Goal: Task Accomplishment & Management: Manage account settings

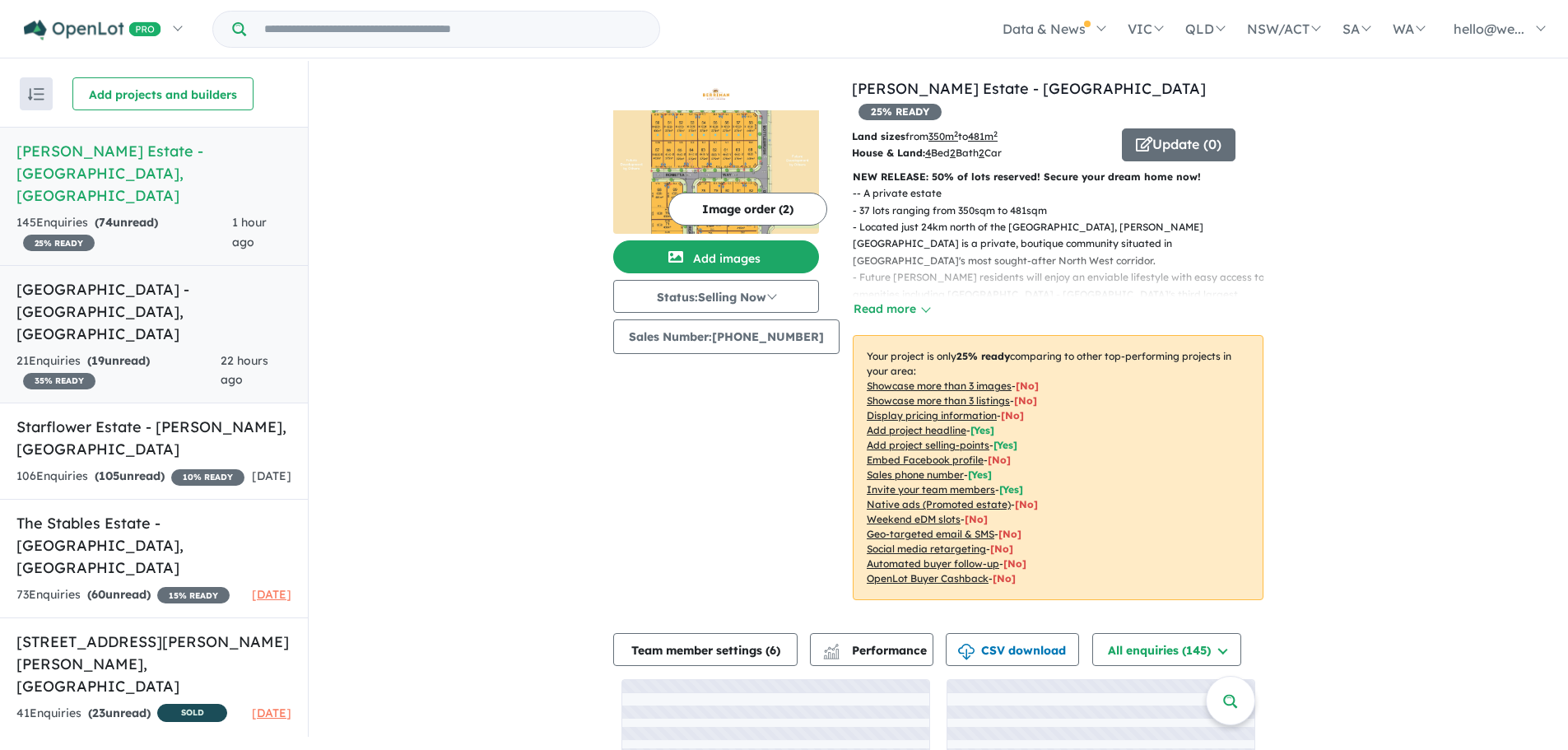
click at [100, 353] on span "19" at bounding box center [98, 360] width 13 height 15
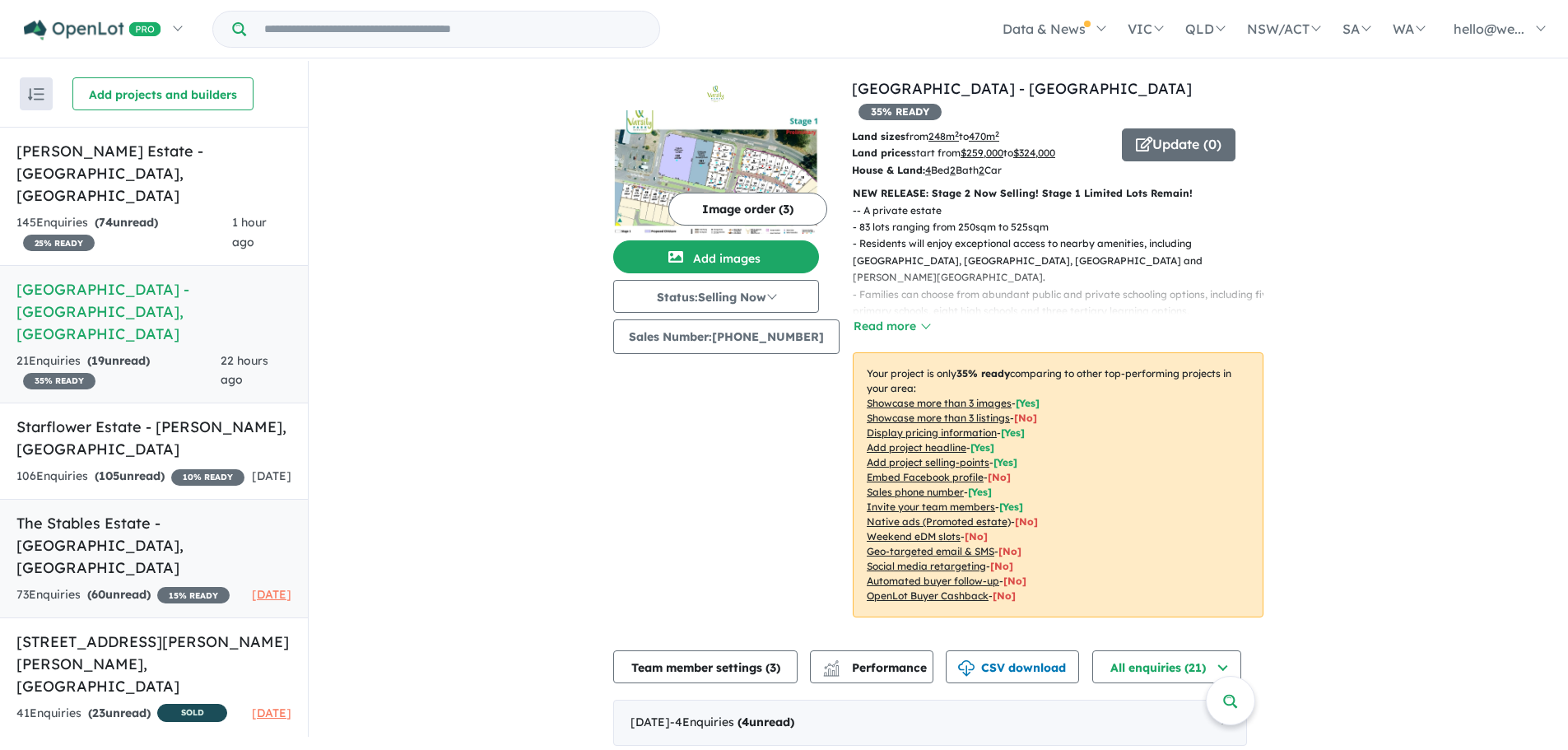
click at [105, 587] on span "60" at bounding box center [98, 594] width 14 height 15
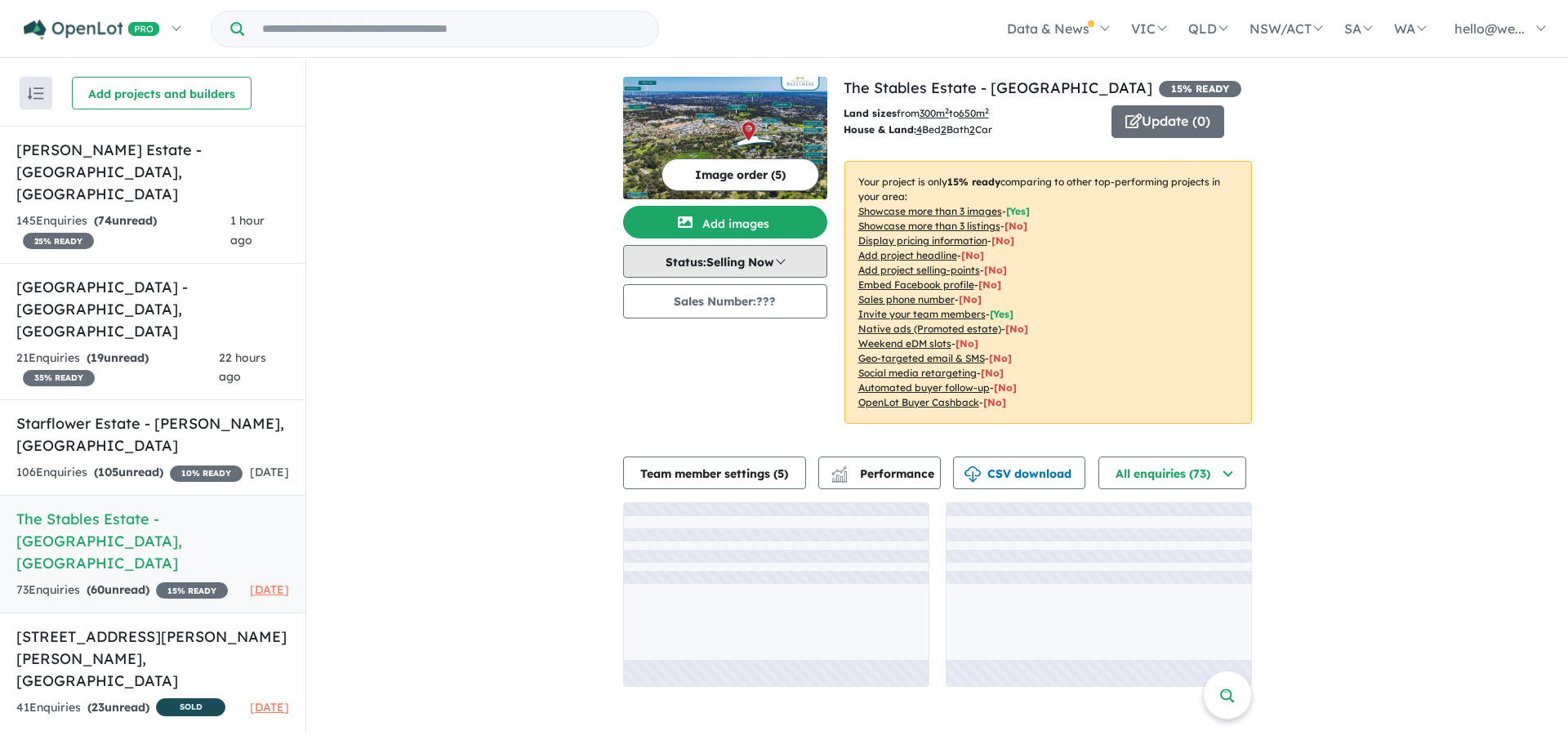
click at [708, 264] on button "Status: Selling Now" at bounding box center [725, 260] width 204 height 32
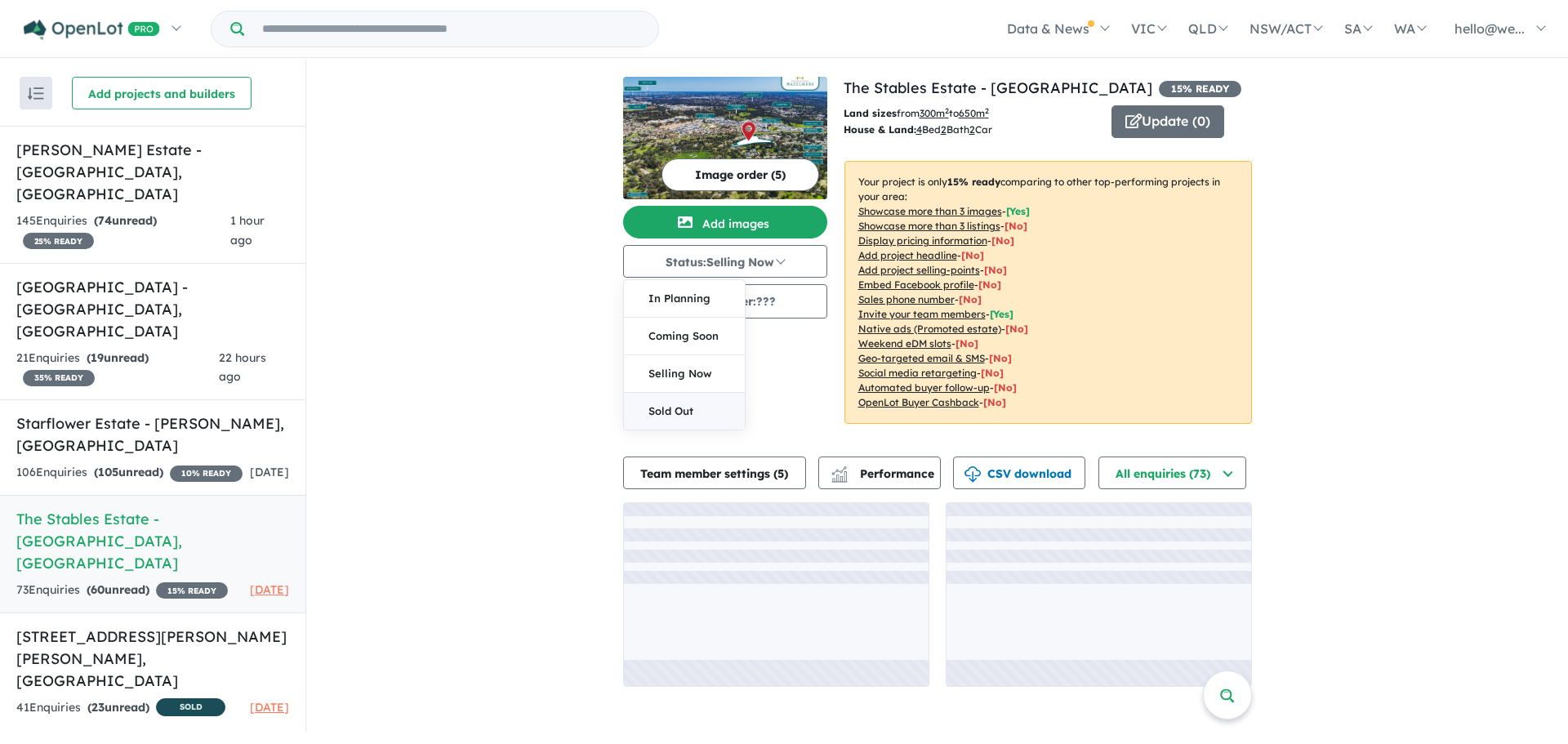
click at [683, 404] on button "Sold Out" at bounding box center [684, 411] width 121 height 37
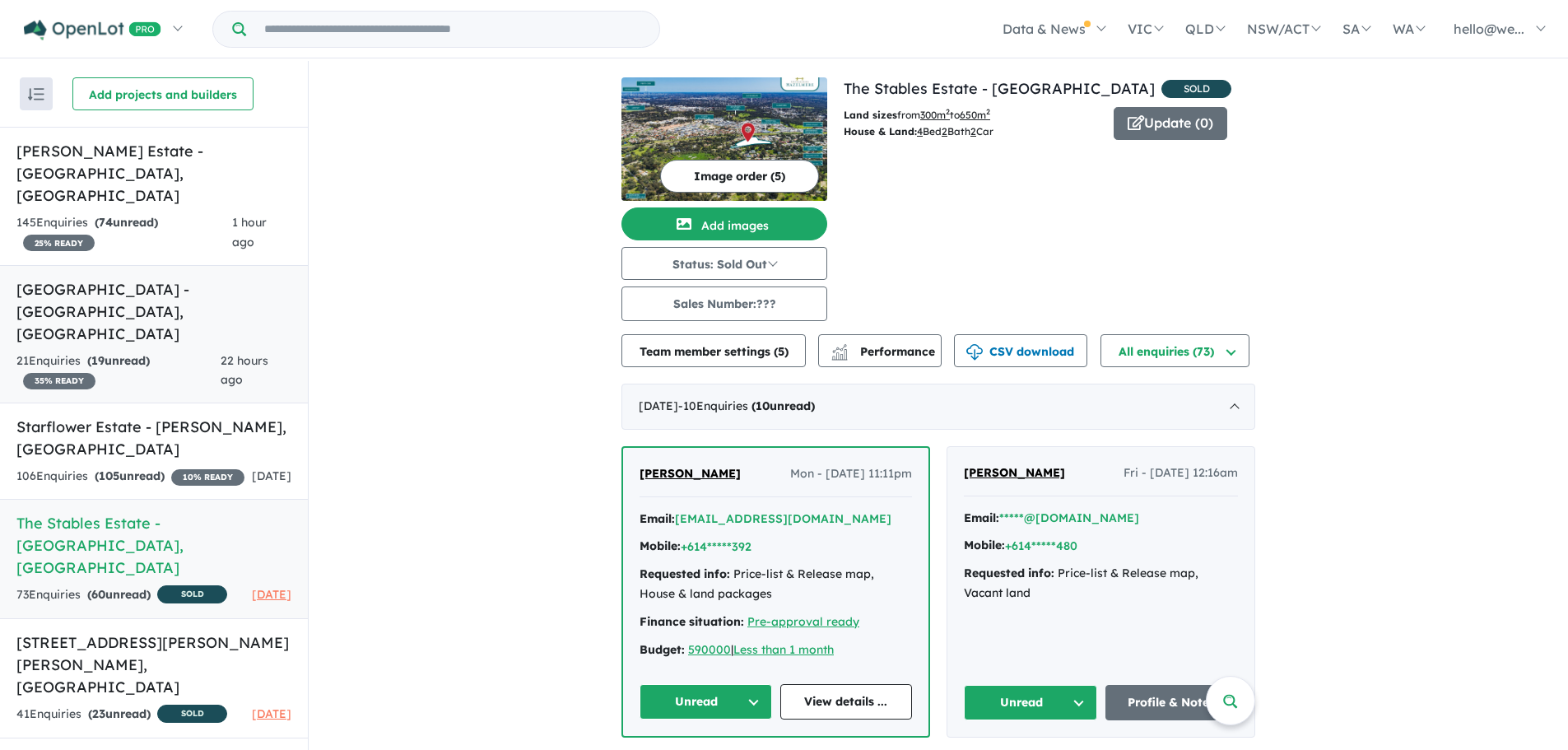
click at [165, 351] on div "21 Enquir ies ( 19 unread) 35 % READY" at bounding box center [119, 371] width 204 height 40
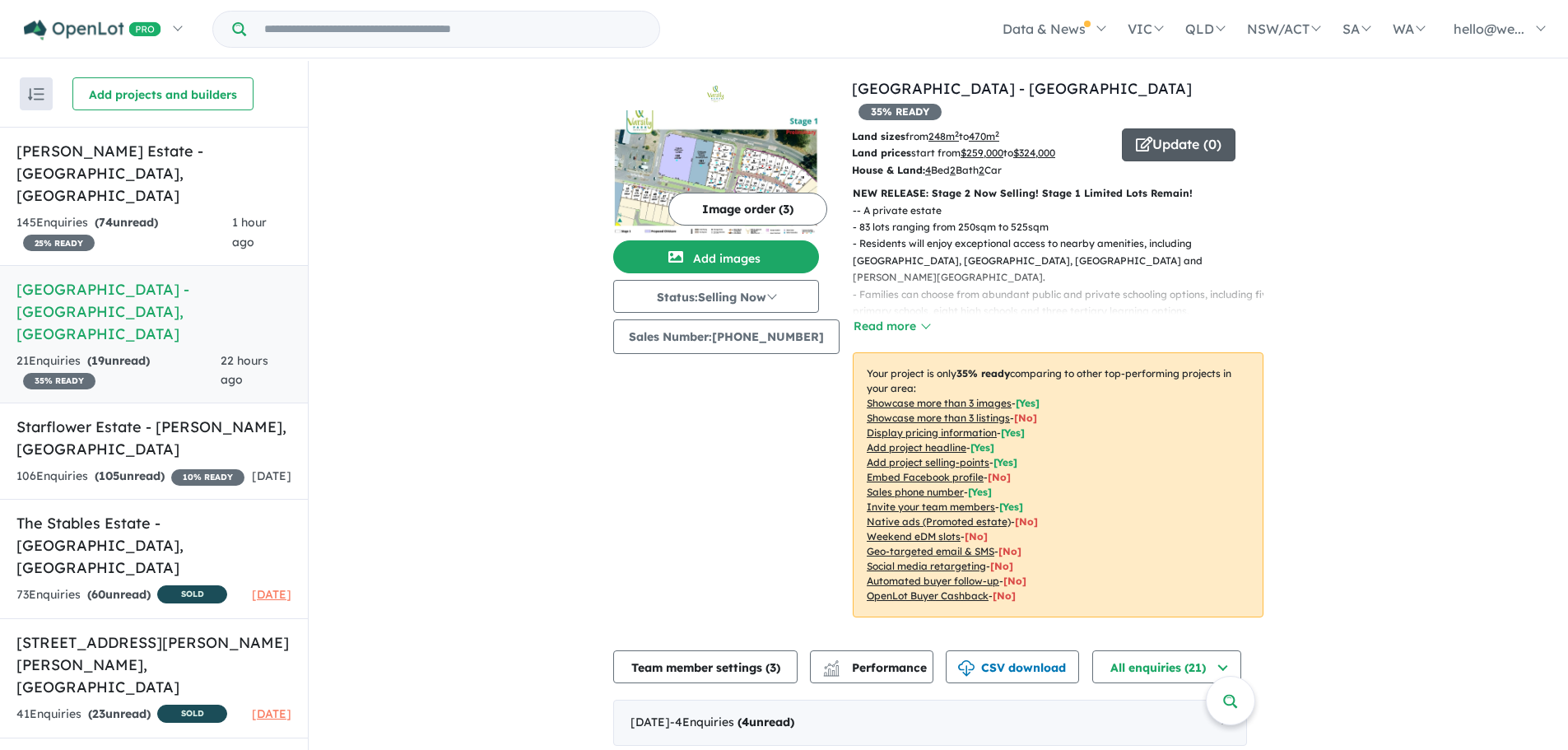
click at [1163, 128] on button "Update ( 0 )" at bounding box center [1178, 144] width 113 height 32
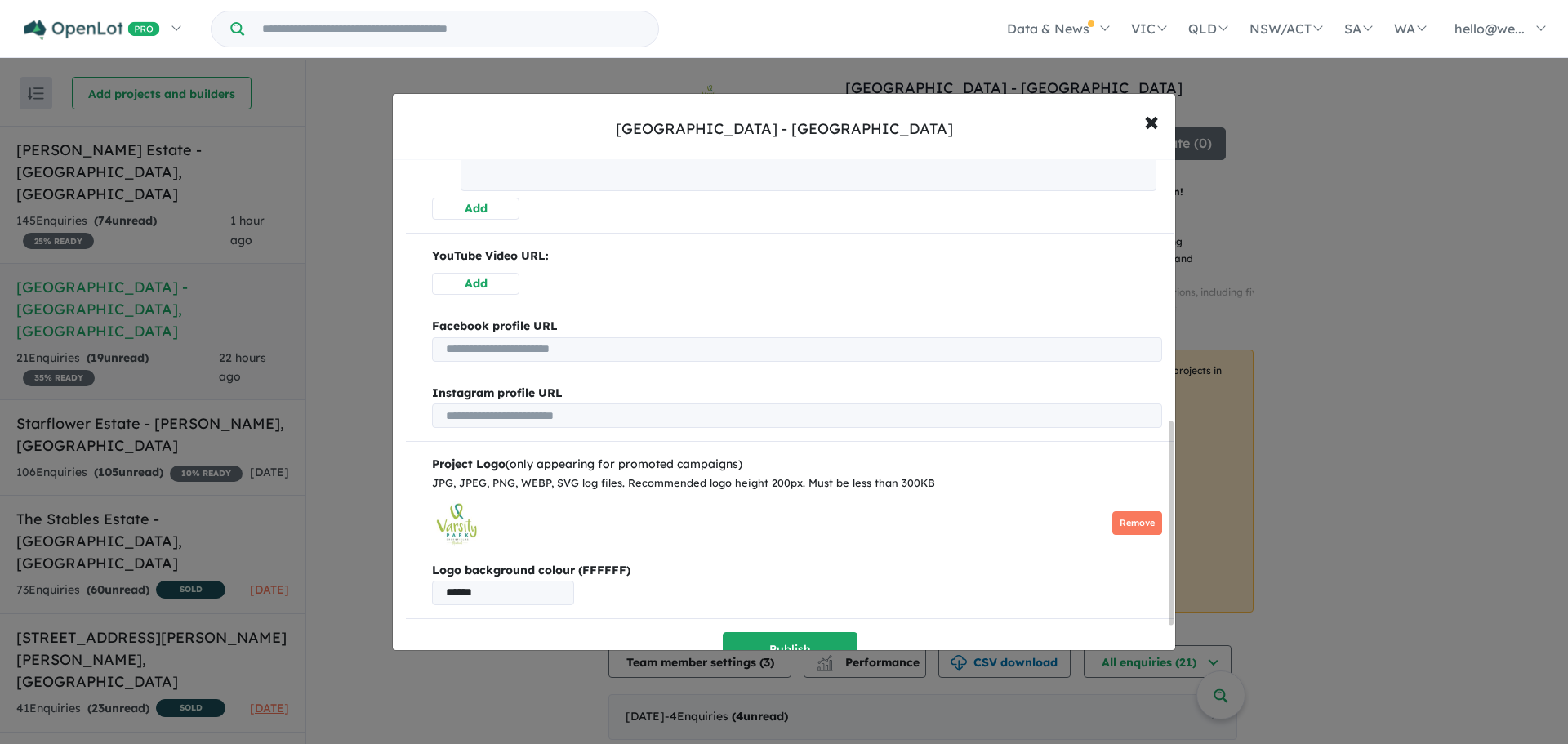
scroll to position [692, 0]
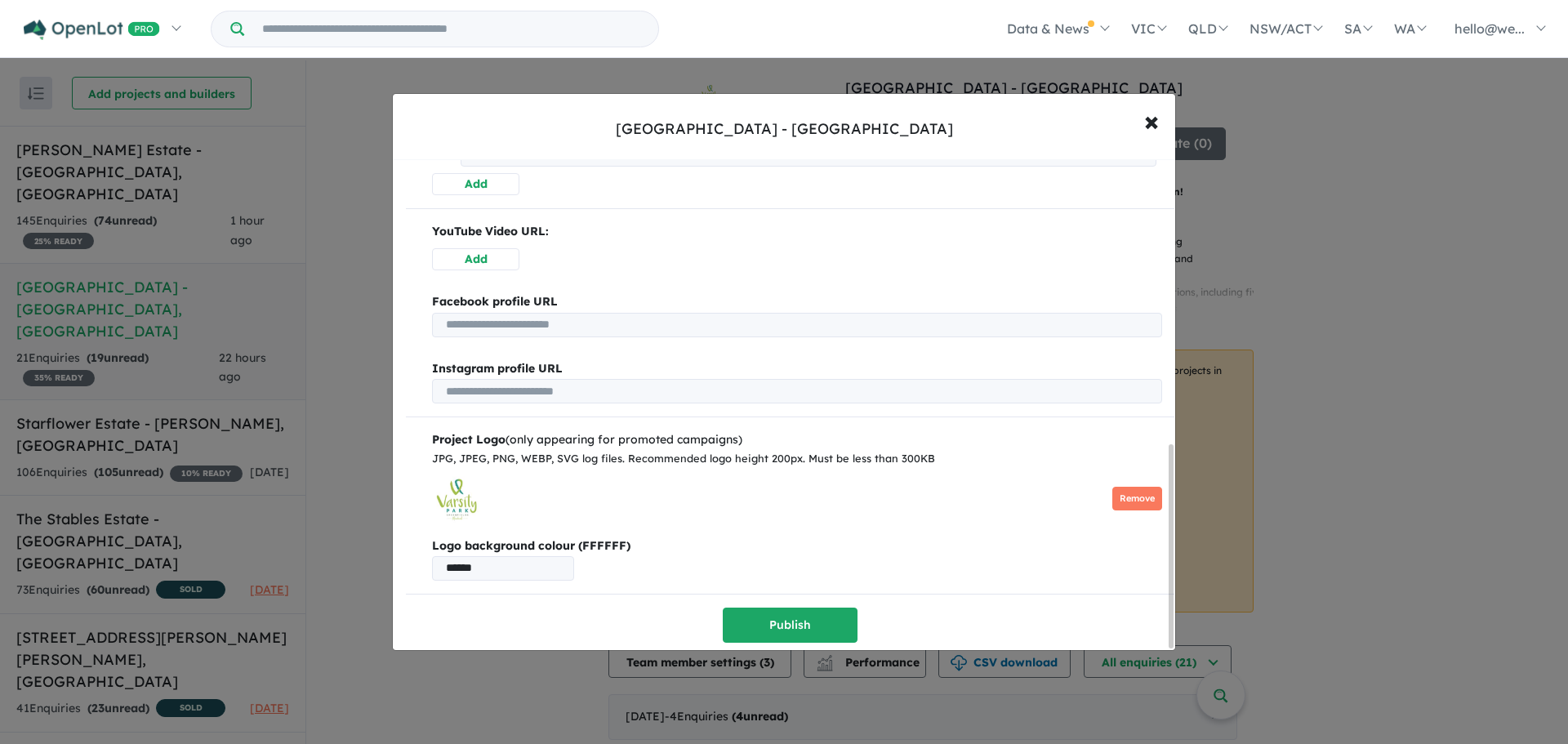
click at [367, 318] on div "**********" at bounding box center [784, 372] width 1568 height 744
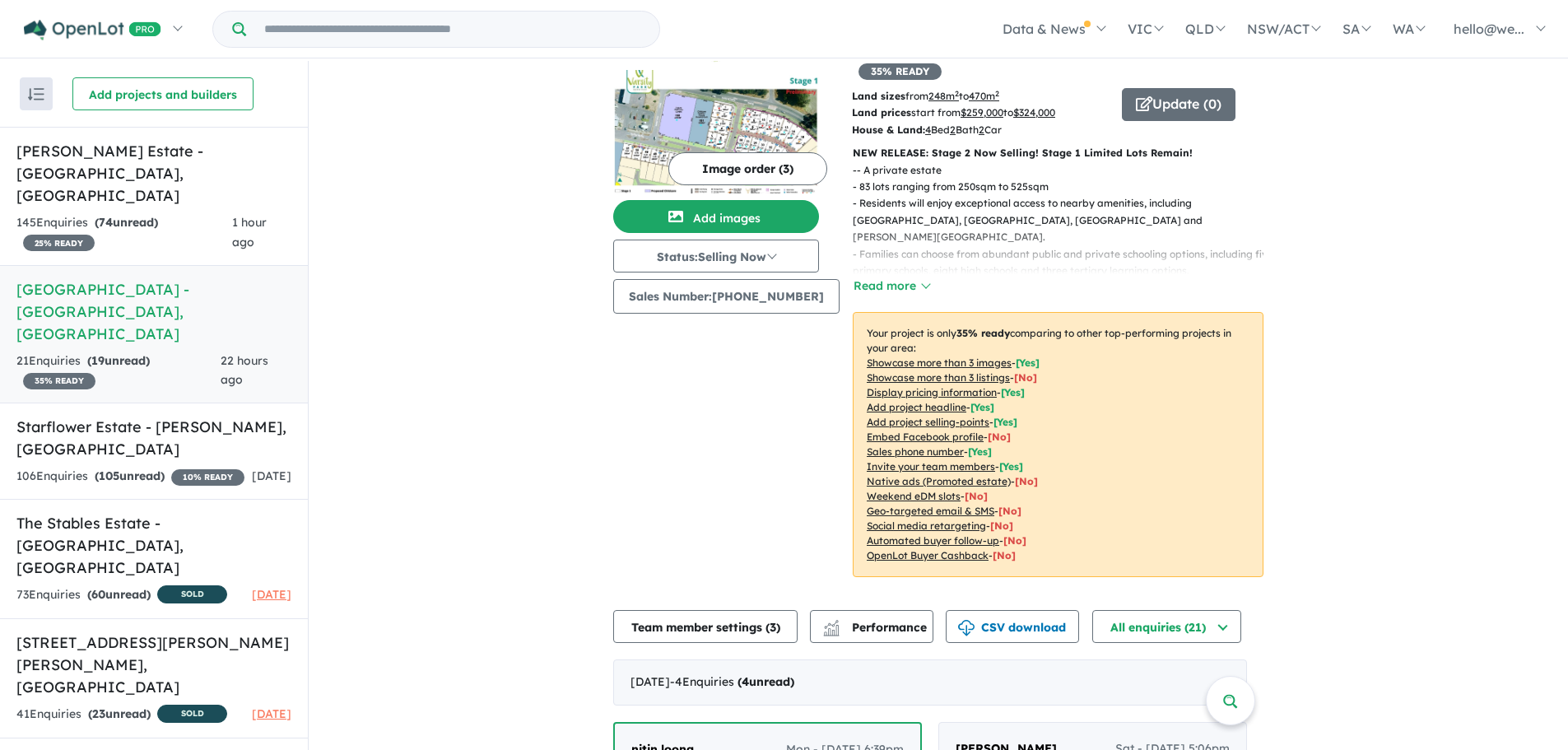
scroll to position [0, 0]
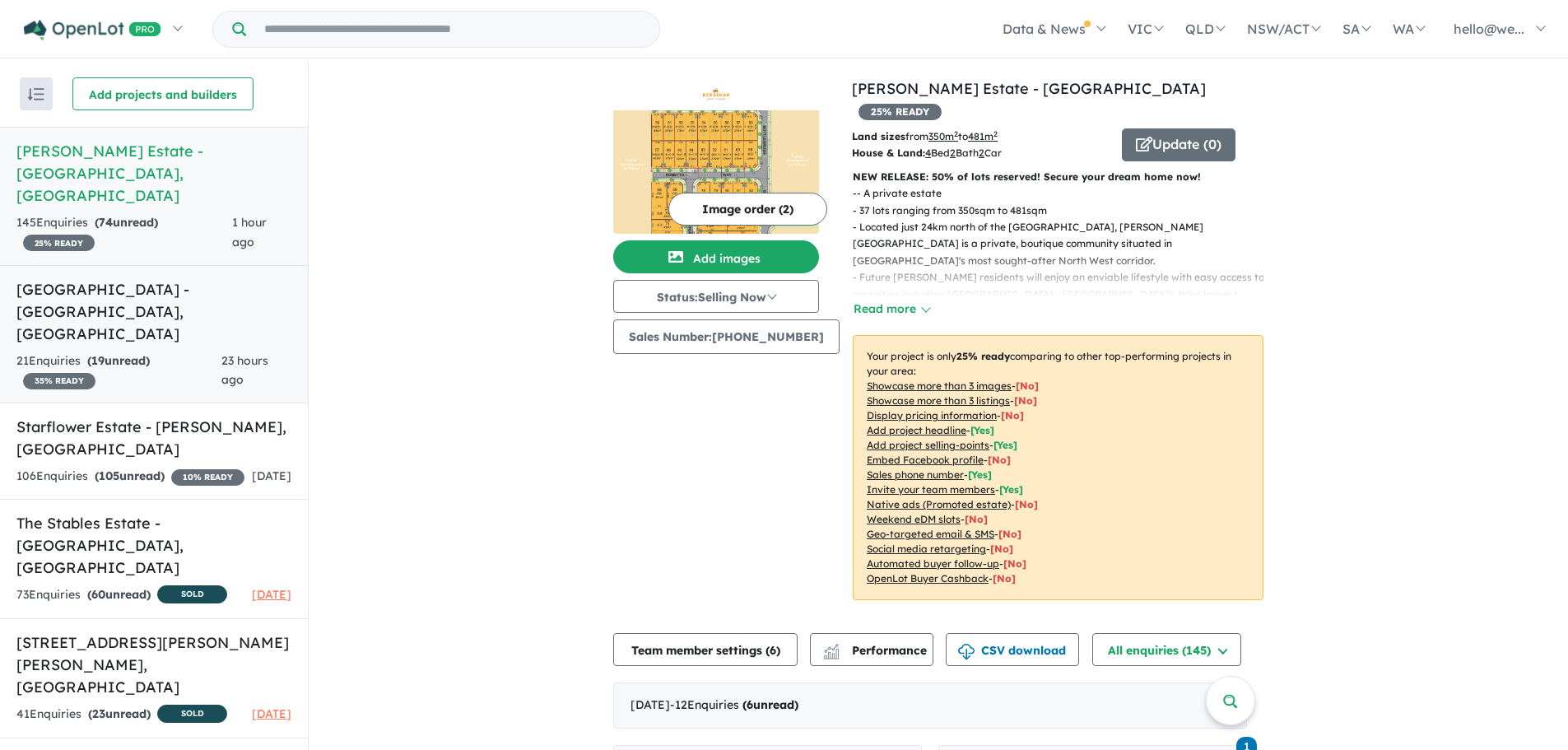
click at [231, 353] on span "23 hours ago" at bounding box center [244, 370] width 47 height 34
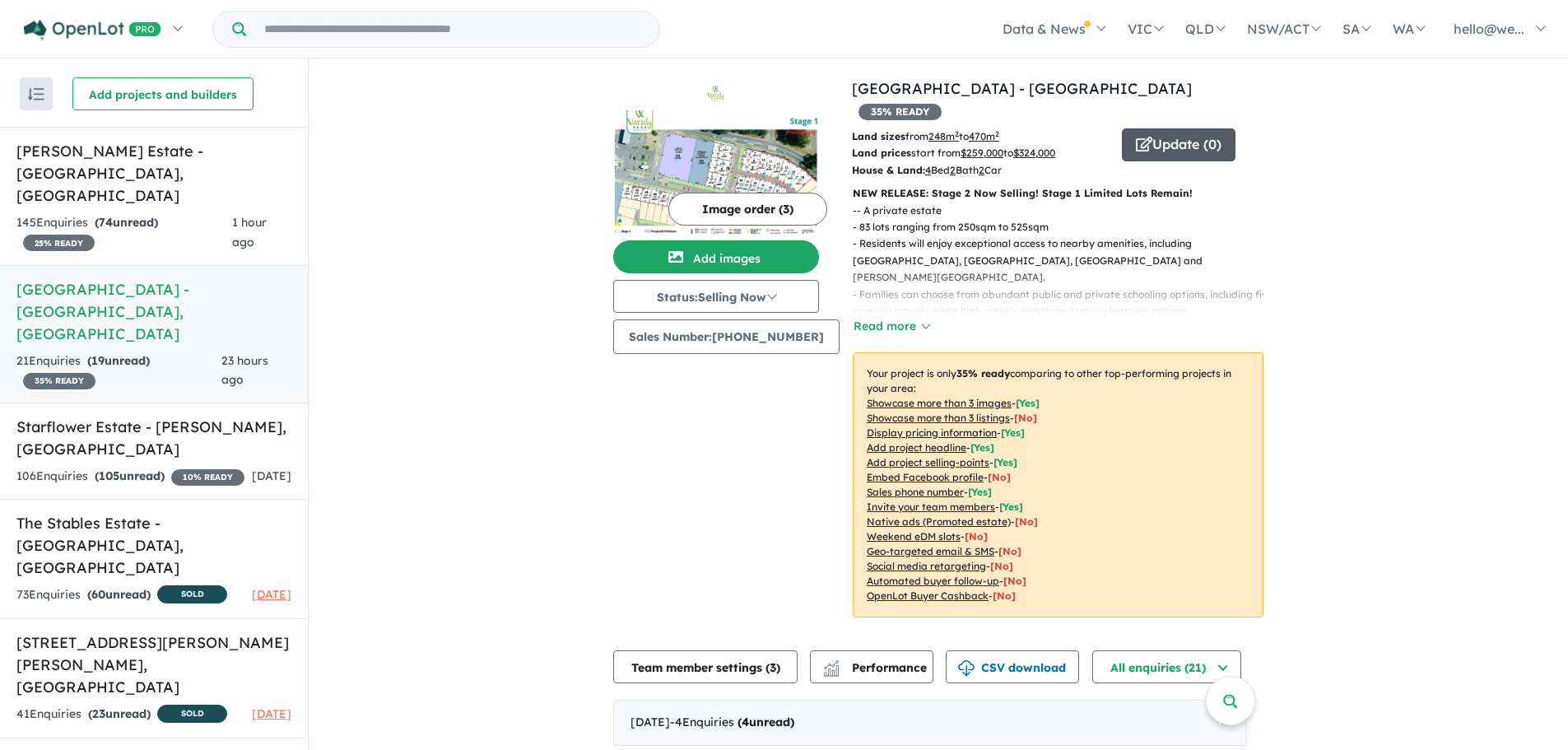
click at [1140, 137] on icon "button" at bounding box center [1144, 144] width 17 height 15
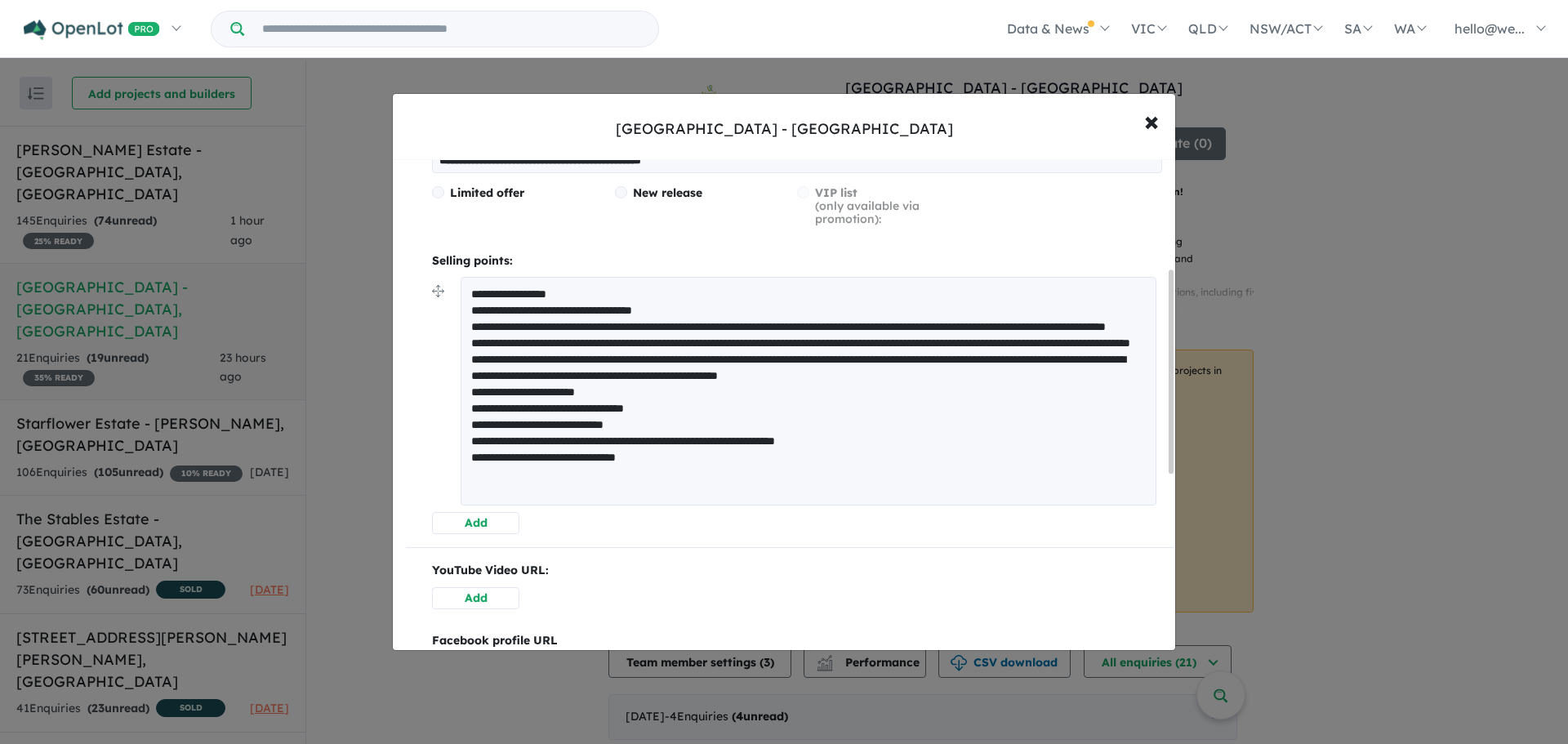
scroll to position [201, 0]
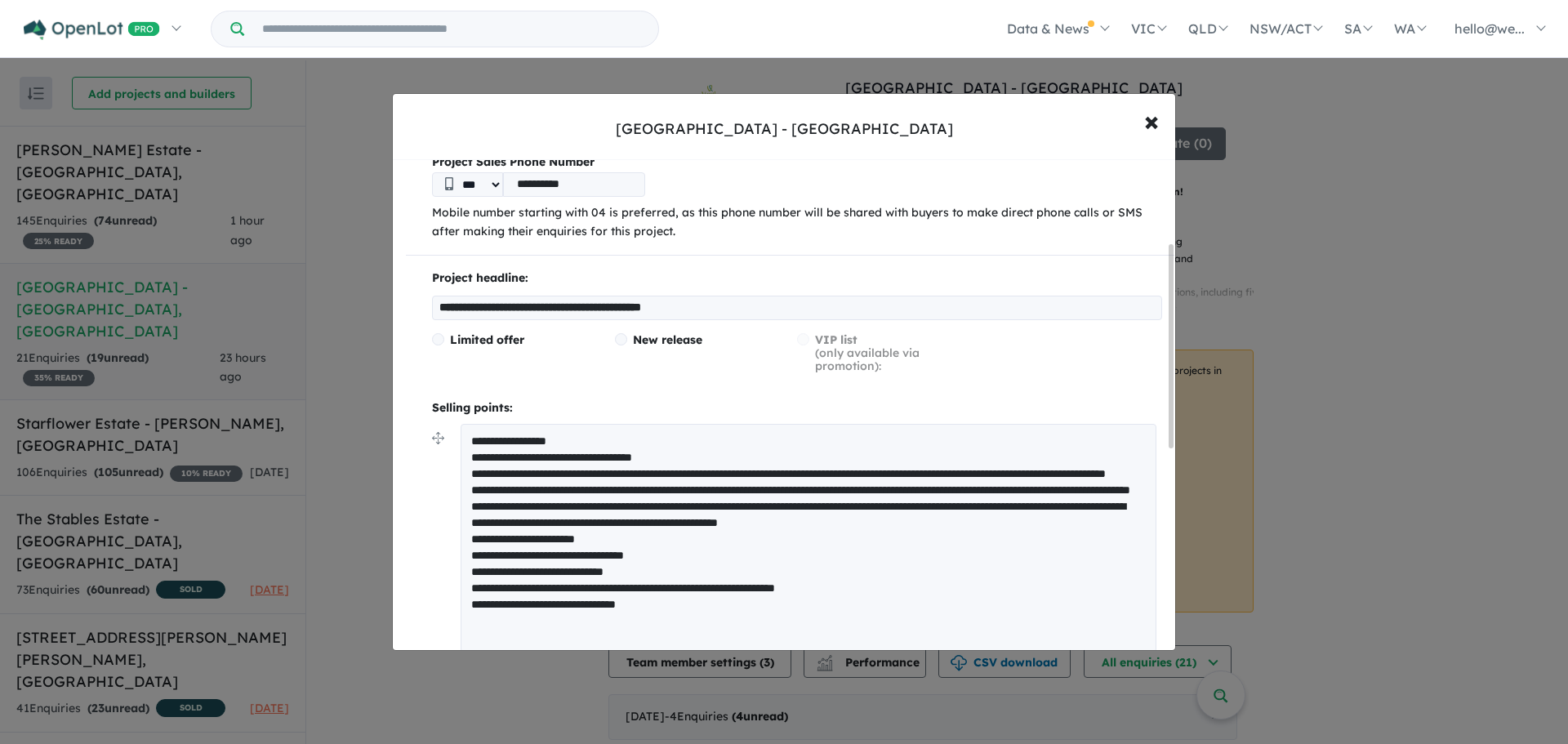
click at [614, 458] on textarea "**********" at bounding box center [809, 538] width 696 height 228
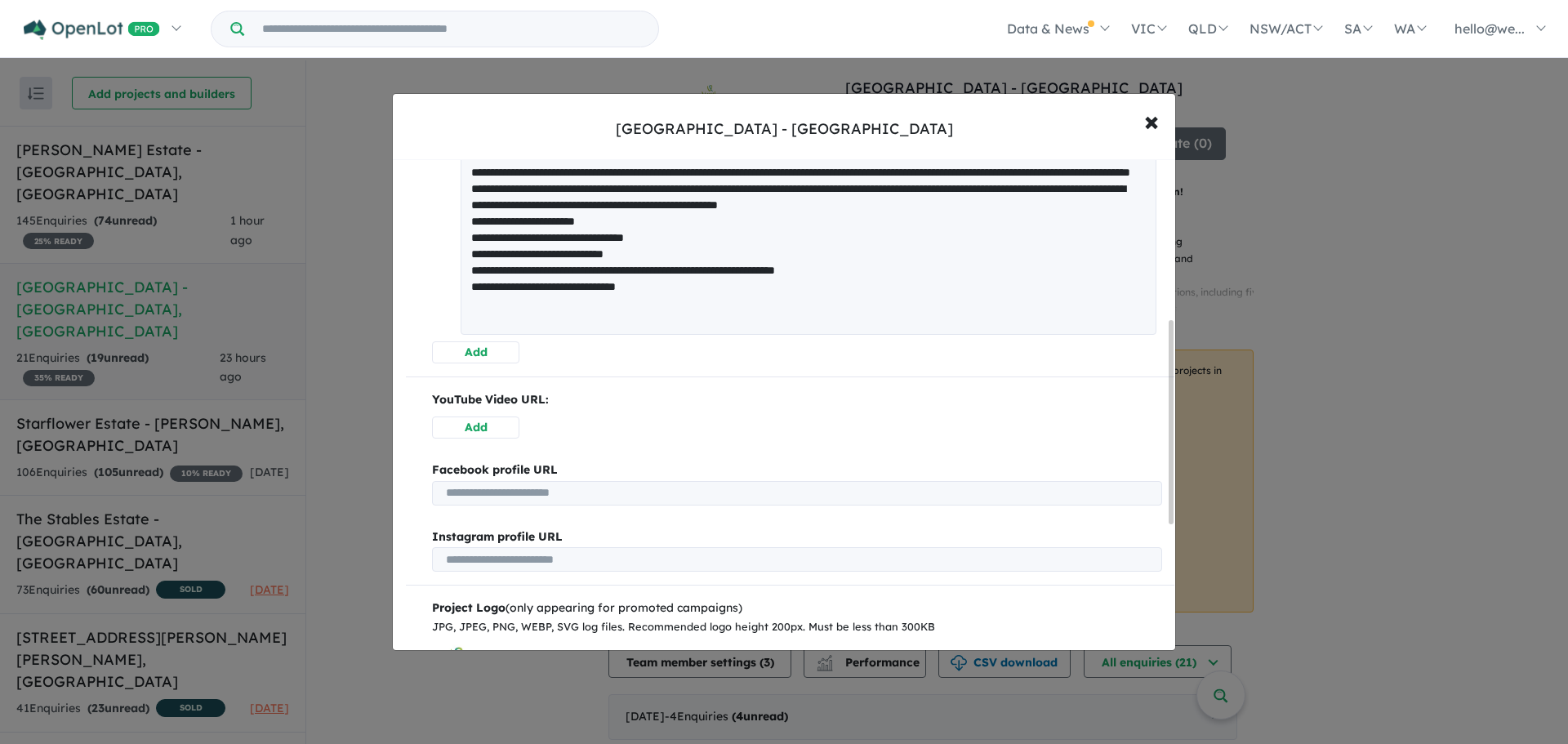
scroll to position [692, 0]
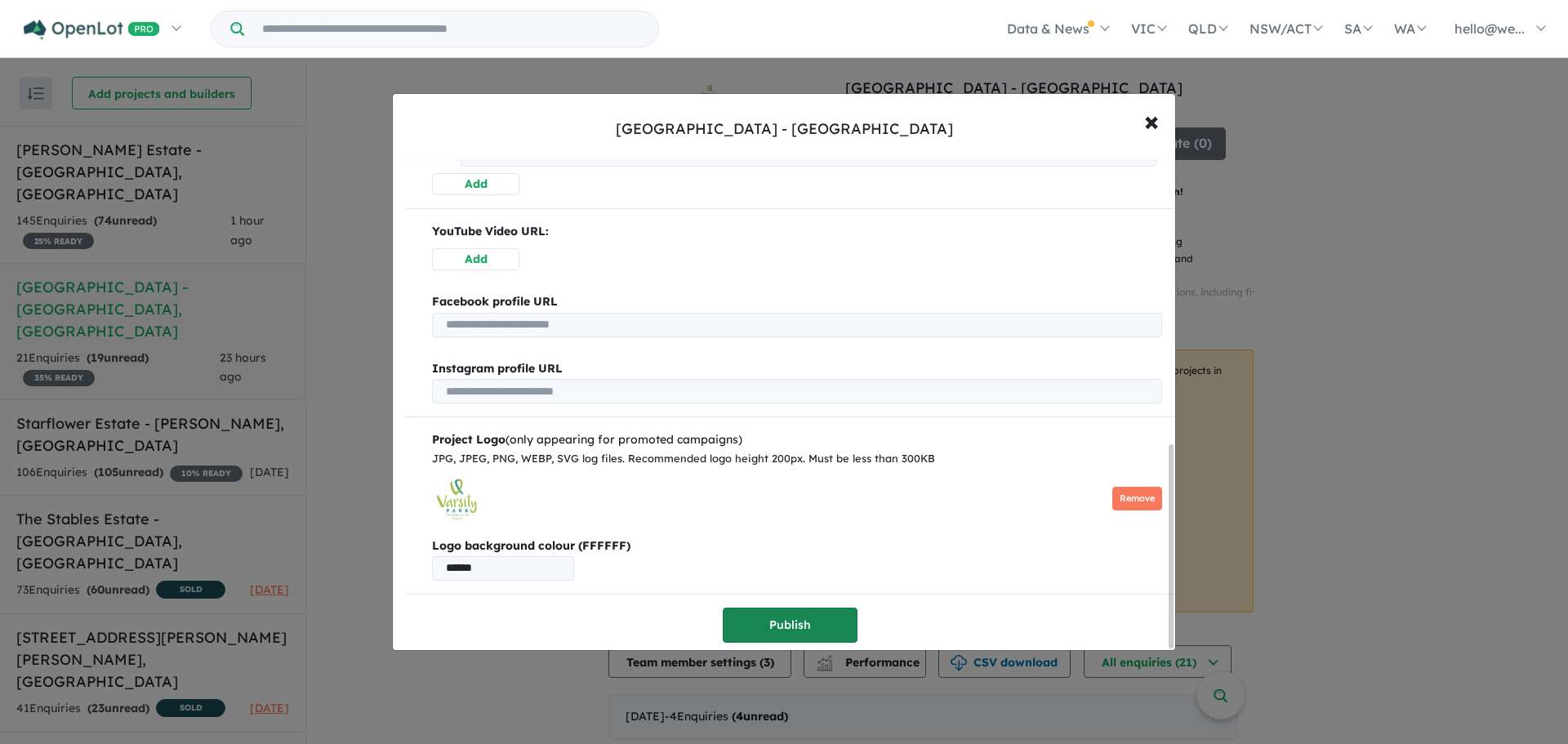
type textarea "**********"
click at [792, 607] on button "Publish" at bounding box center [790, 625] width 135 height 35
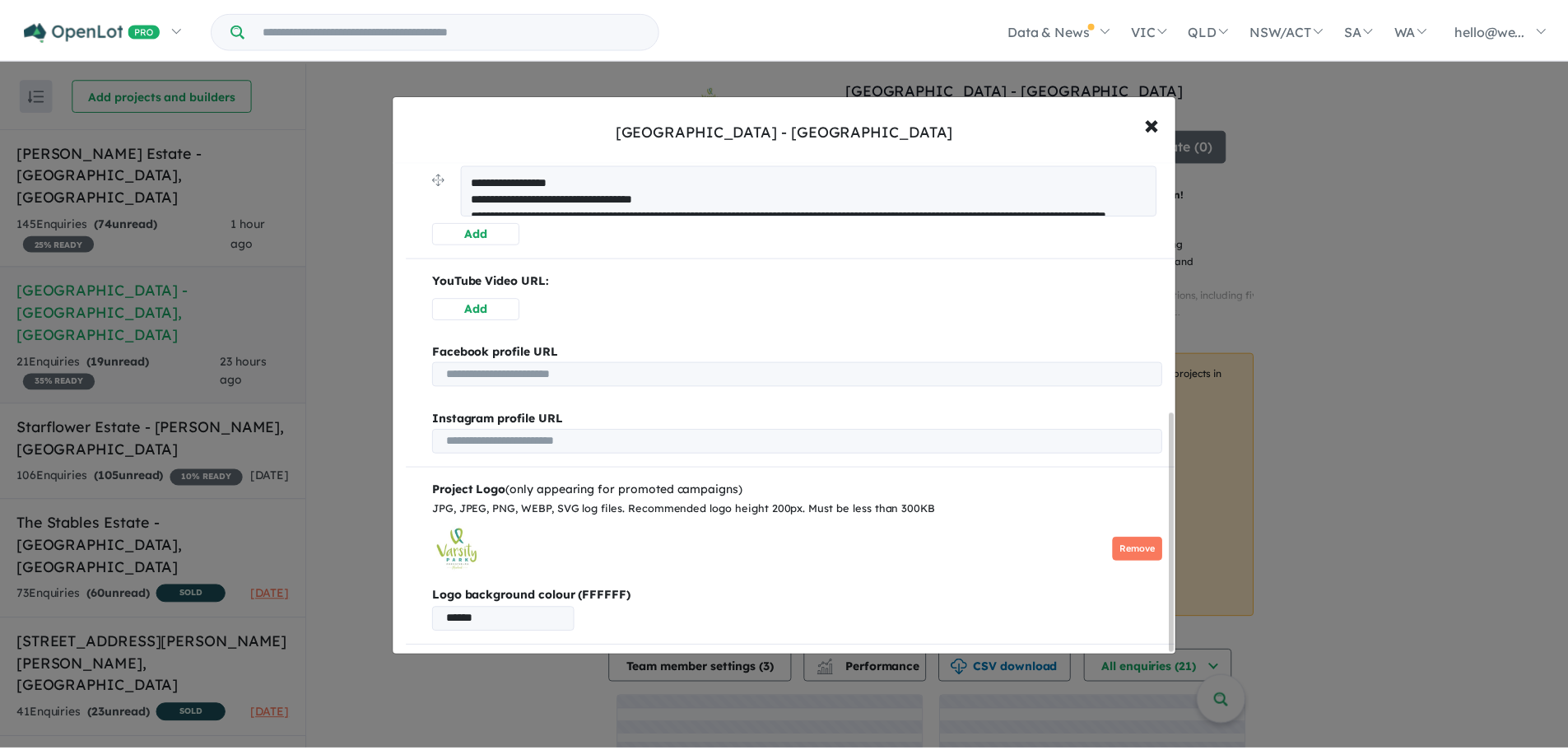
scroll to position [0, 0]
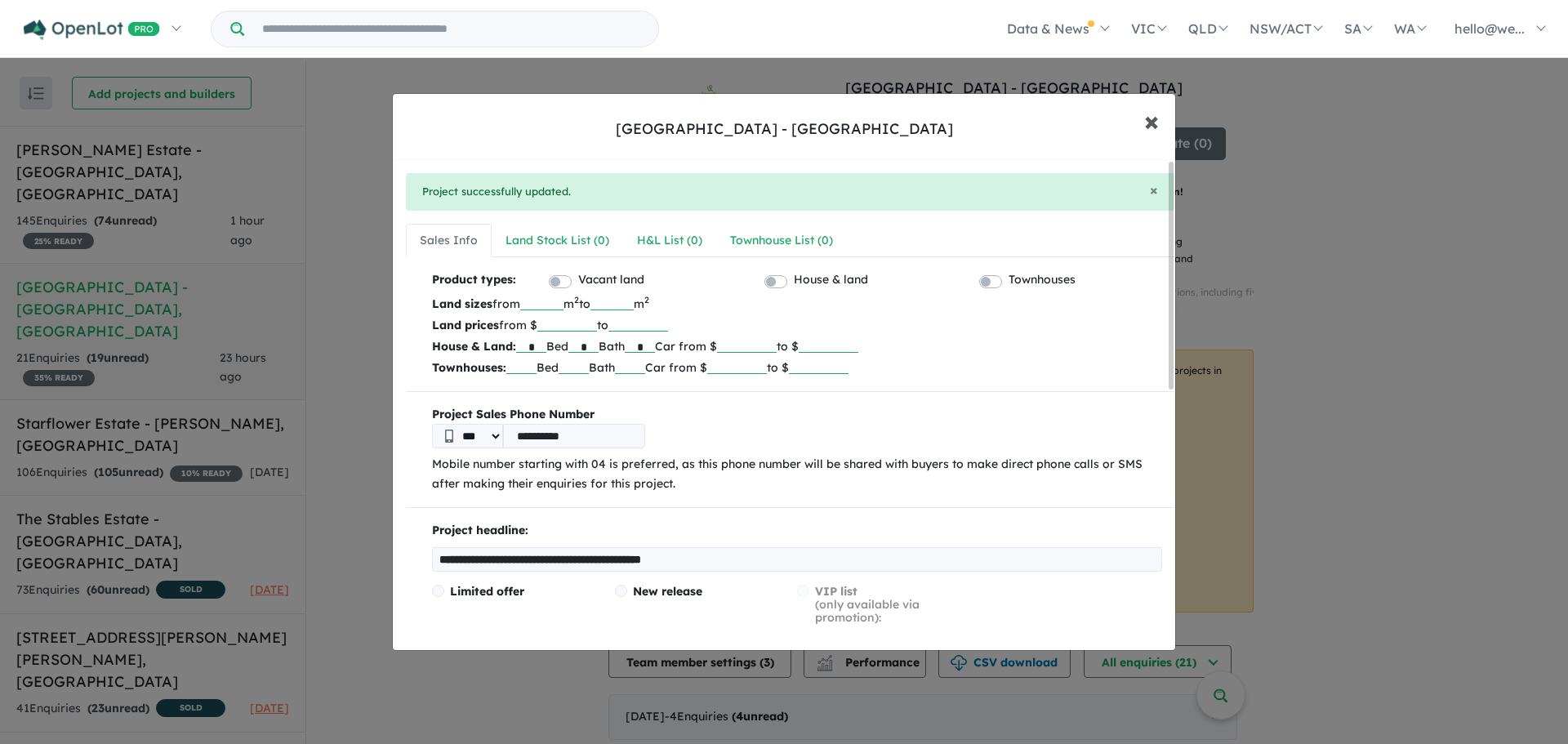
click at [1147, 127] on span "×" at bounding box center [1151, 120] width 15 height 35
